Goal: Information Seeking & Learning: Learn about a topic

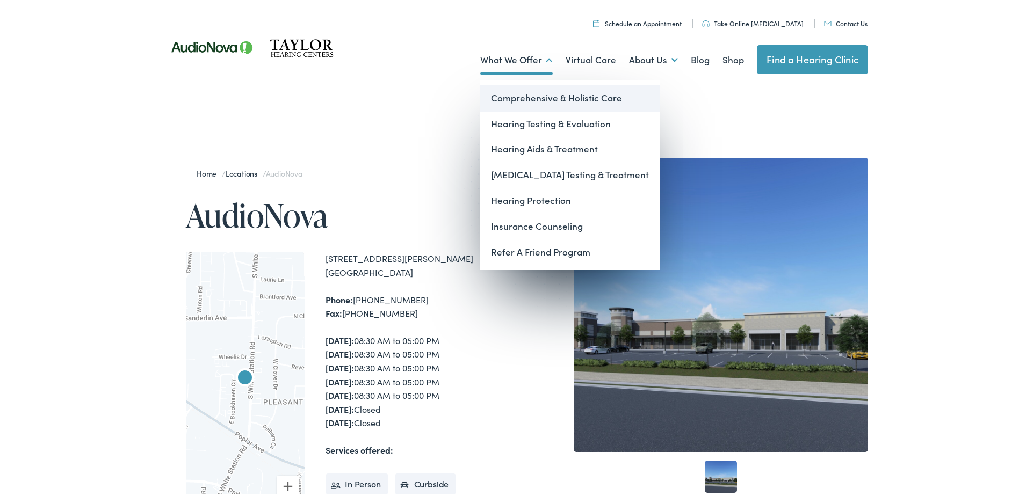
click at [530, 93] on link "Comprehensive & Holistic Care" at bounding box center [569, 96] width 179 height 26
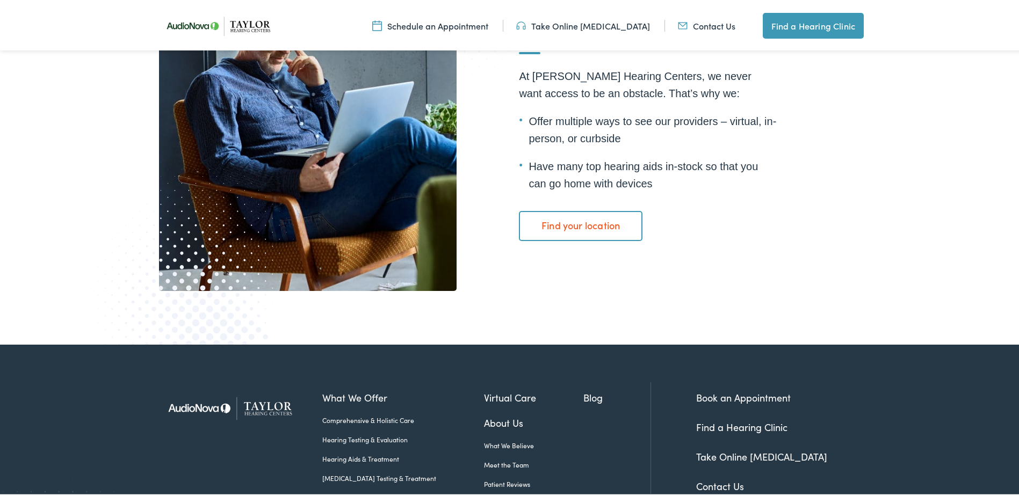
scroll to position [2070, 0]
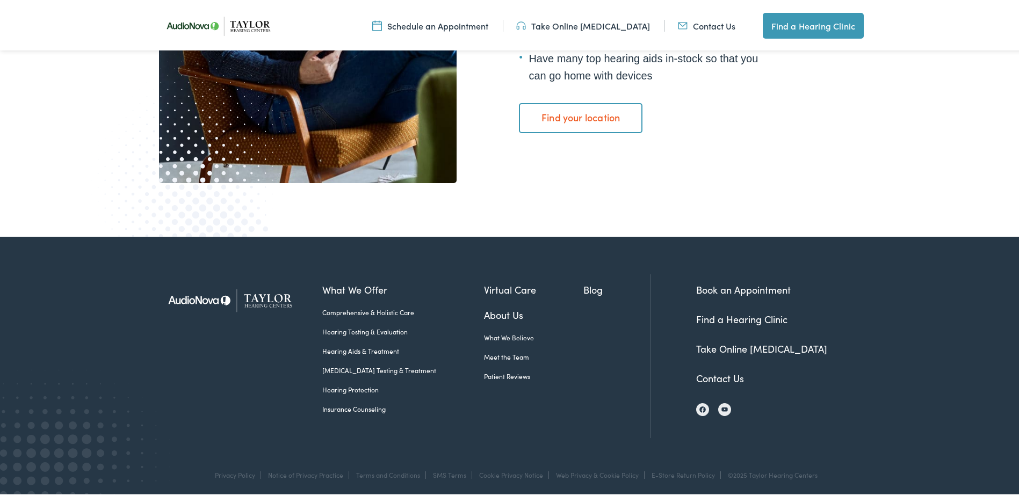
click at [348, 344] on link "Hearing Aids & Treatment" at bounding box center [403, 349] width 162 height 10
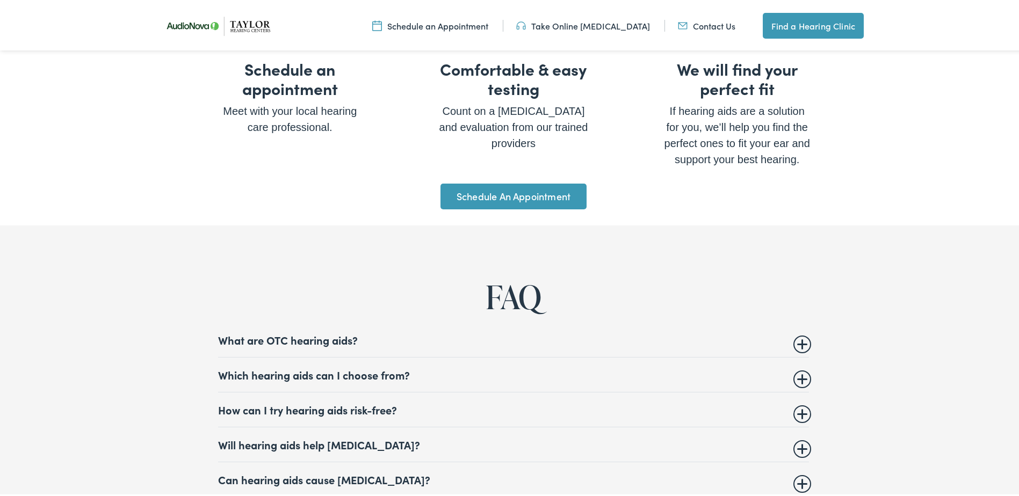
scroll to position [4137, 0]
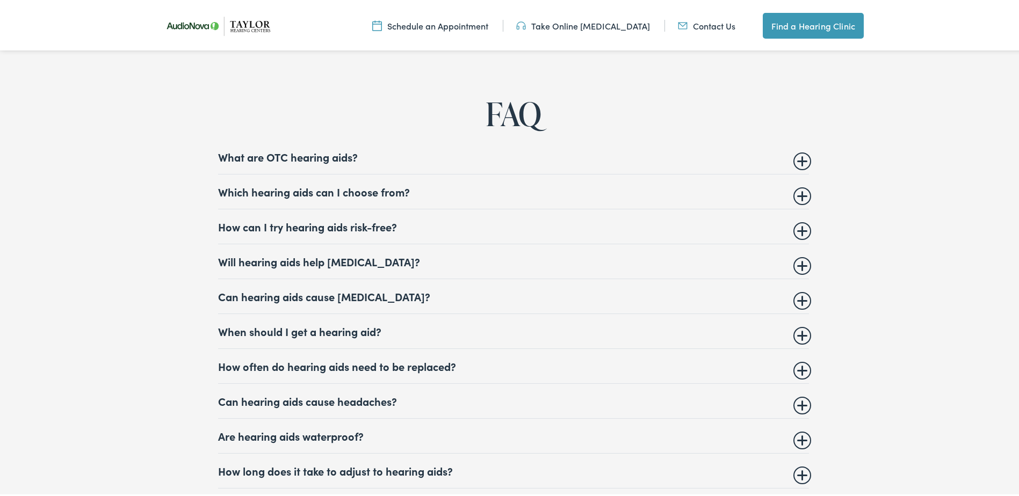
click at [336, 149] on summary "What are OTC hearing aids?" at bounding box center [513, 154] width 591 height 13
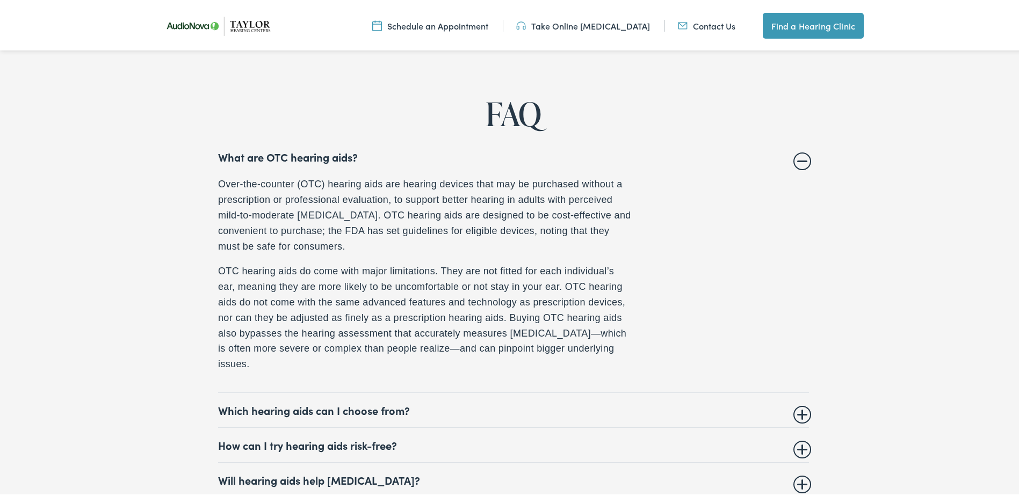
click at [263, 148] on summary "What are OTC hearing aids?" at bounding box center [513, 154] width 591 height 13
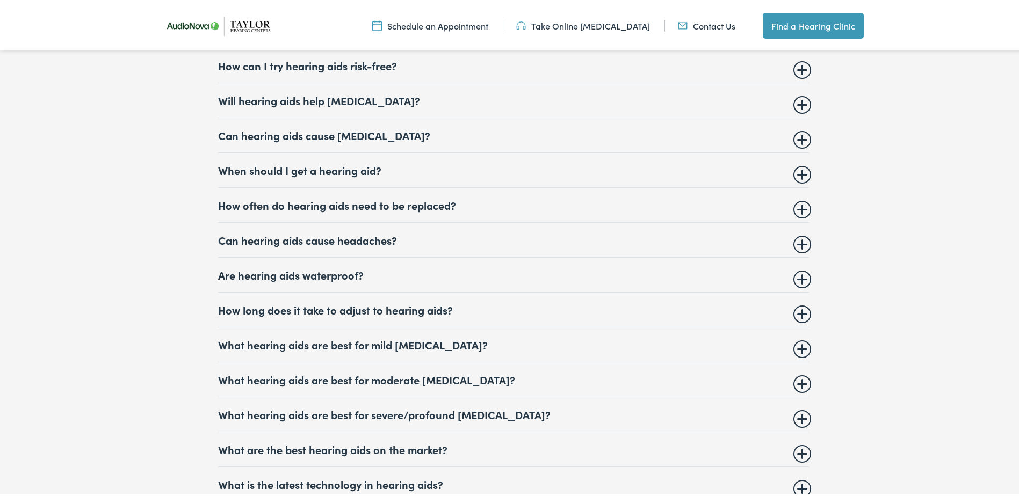
scroll to position [4191, 0]
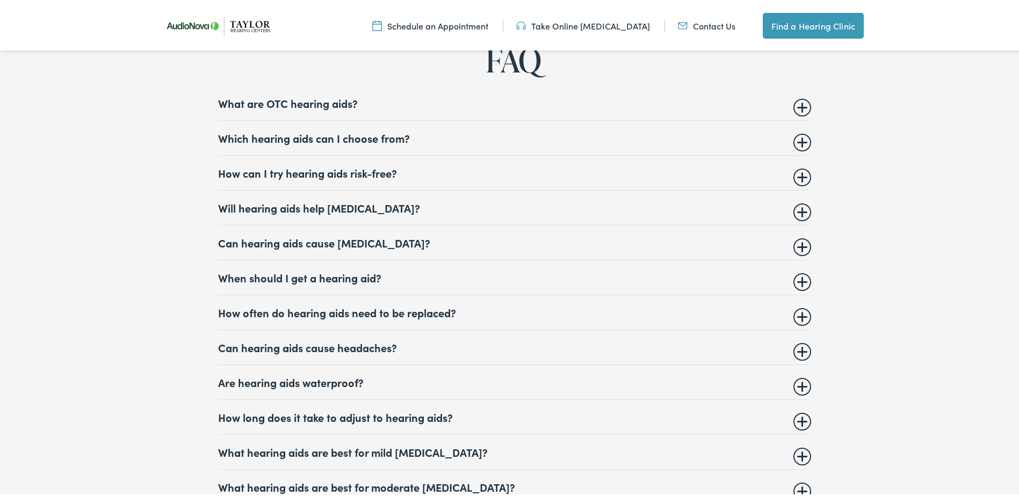
click at [336, 201] on summary "Will hearing aids help tinnitus?" at bounding box center [513, 205] width 591 height 13
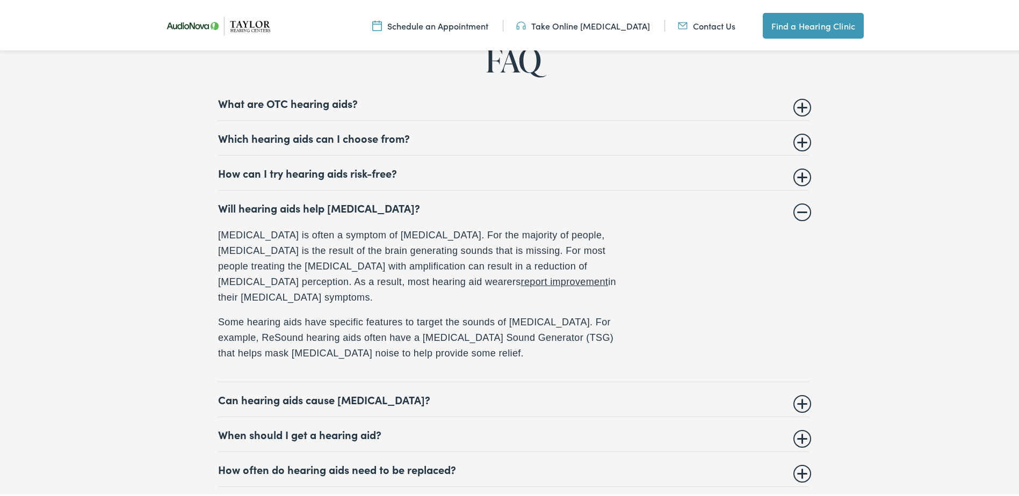
click at [336, 201] on summary "Will hearing aids help tinnitus?" at bounding box center [513, 205] width 591 height 13
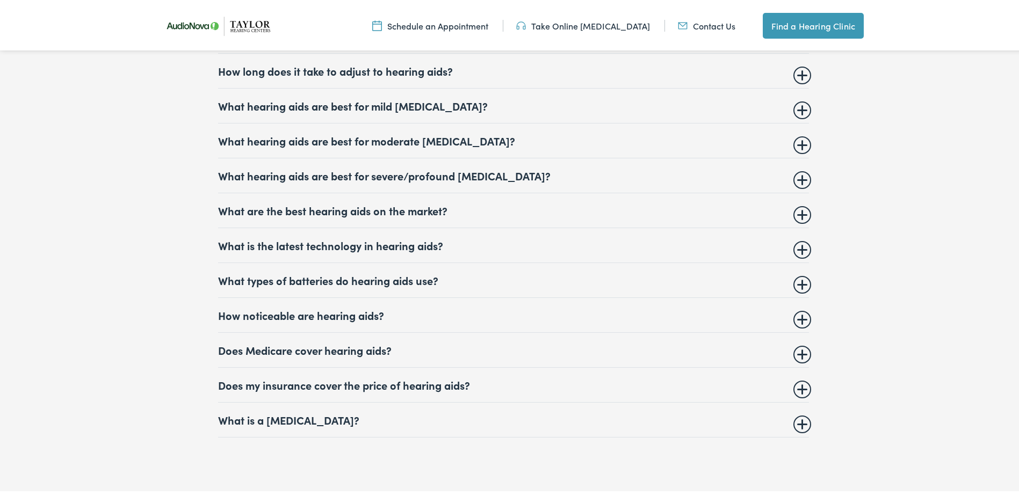
scroll to position [4567, 0]
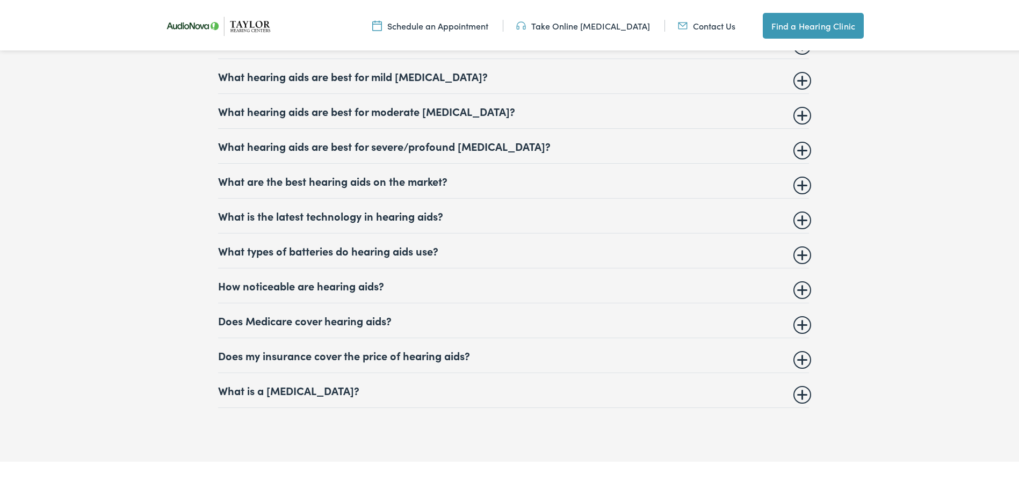
click at [355, 347] on summary "Does my insurance cover the price of hearing aids?" at bounding box center [513, 353] width 591 height 13
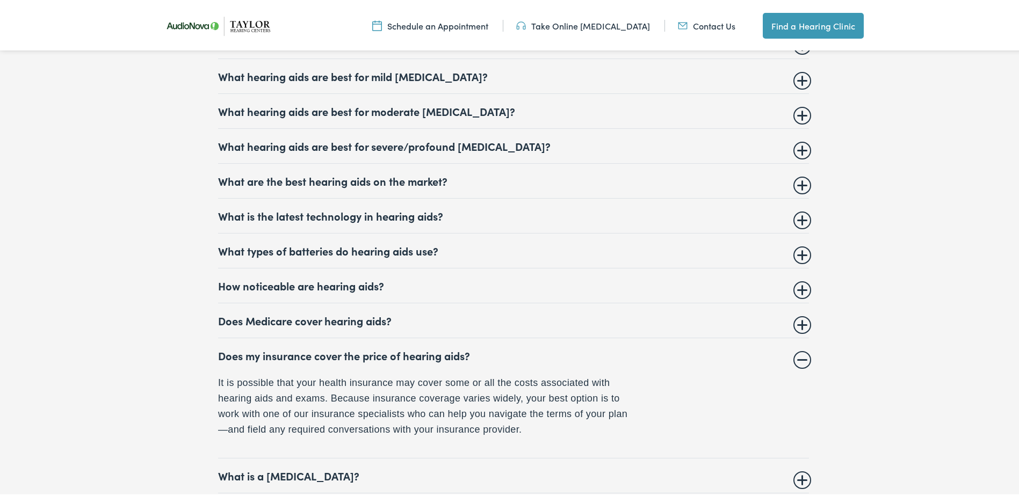
click at [331, 347] on summary "Does my insurance cover the price of hearing aids?" at bounding box center [513, 353] width 591 height 13
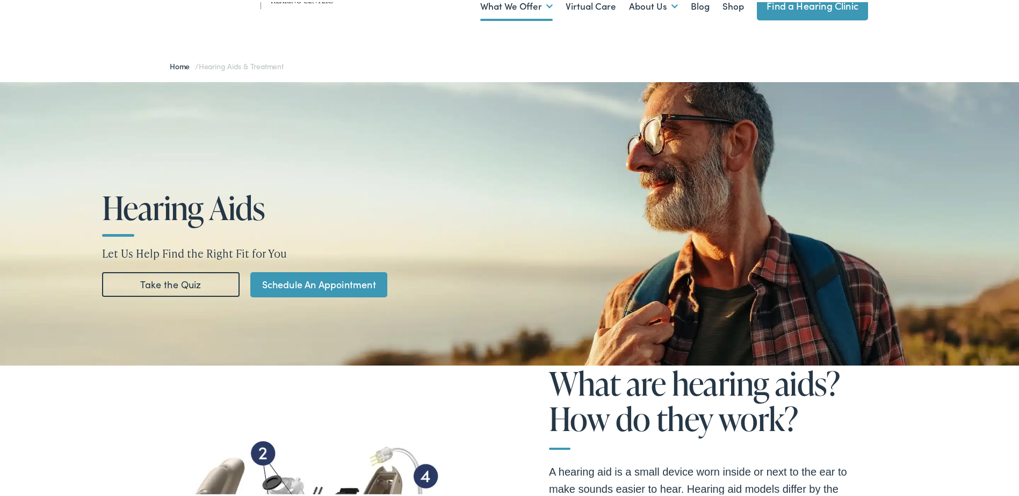
scroll to position [0, 0]
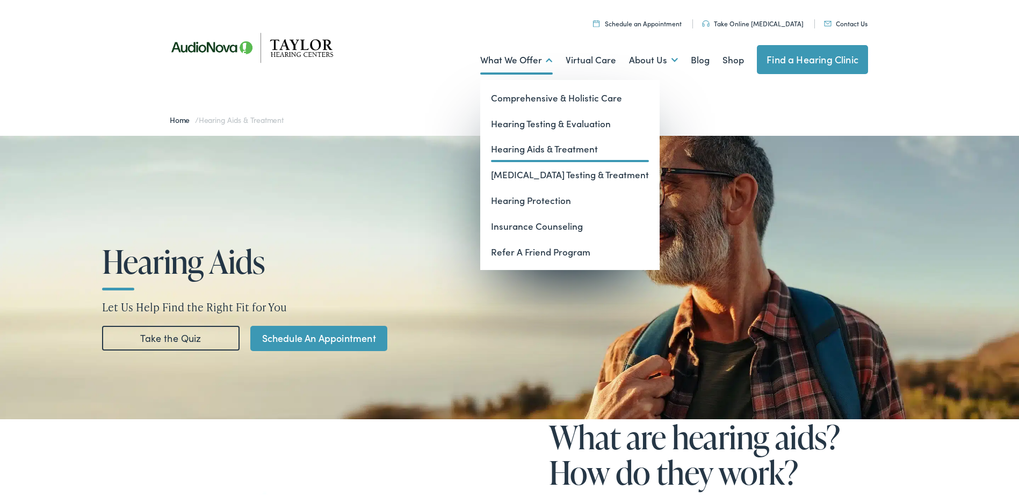
click at [539, 63] on link "What We Offer" at bounding box center [516, 58] width 73 height 40
click at [542, 225] on link "Insurance Counseling" at bounding box center [569, 225] width 179 height 26
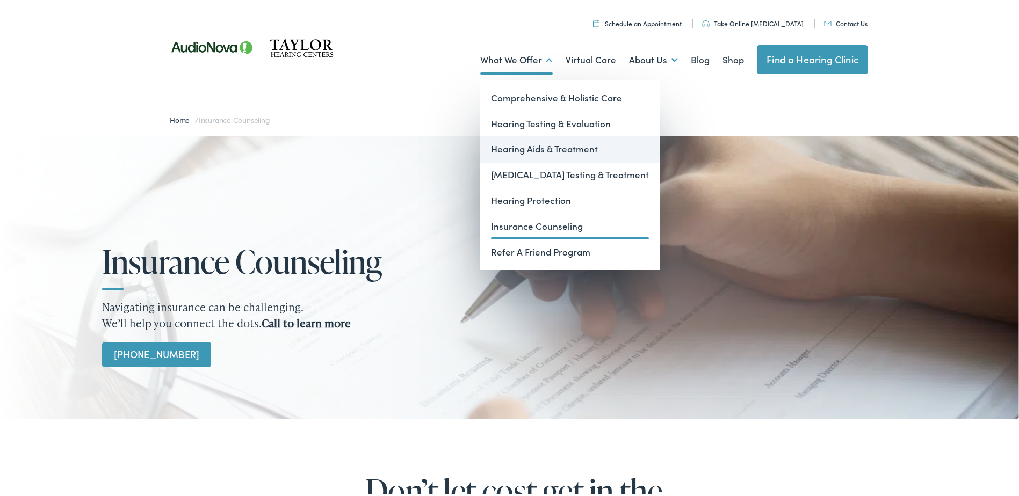
click at [540, 147] on link "Hearing Aids & Treatment" at bounding box center [569, 147] width 179 height 26
